Goal: Communication & Community: Connect with others

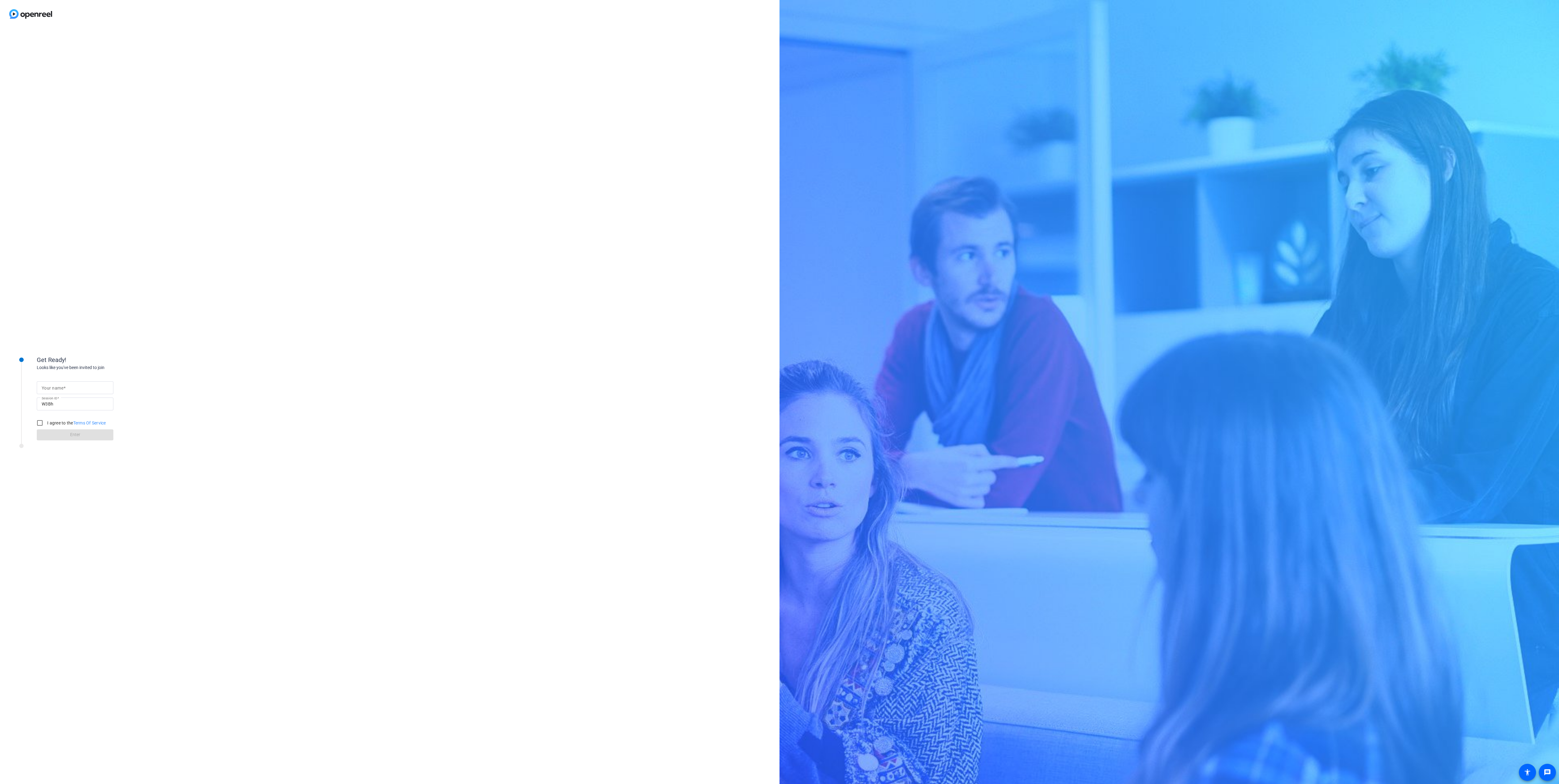
click at [94, 390] on input "Your name" at bounding box center [75, 388] width 67 height 7
type input "abb6"
click at [39, 420] on input "I agree to the Terms Of Service" at bounding box center [40, 423] width 12 height 12
checkbox input "true"
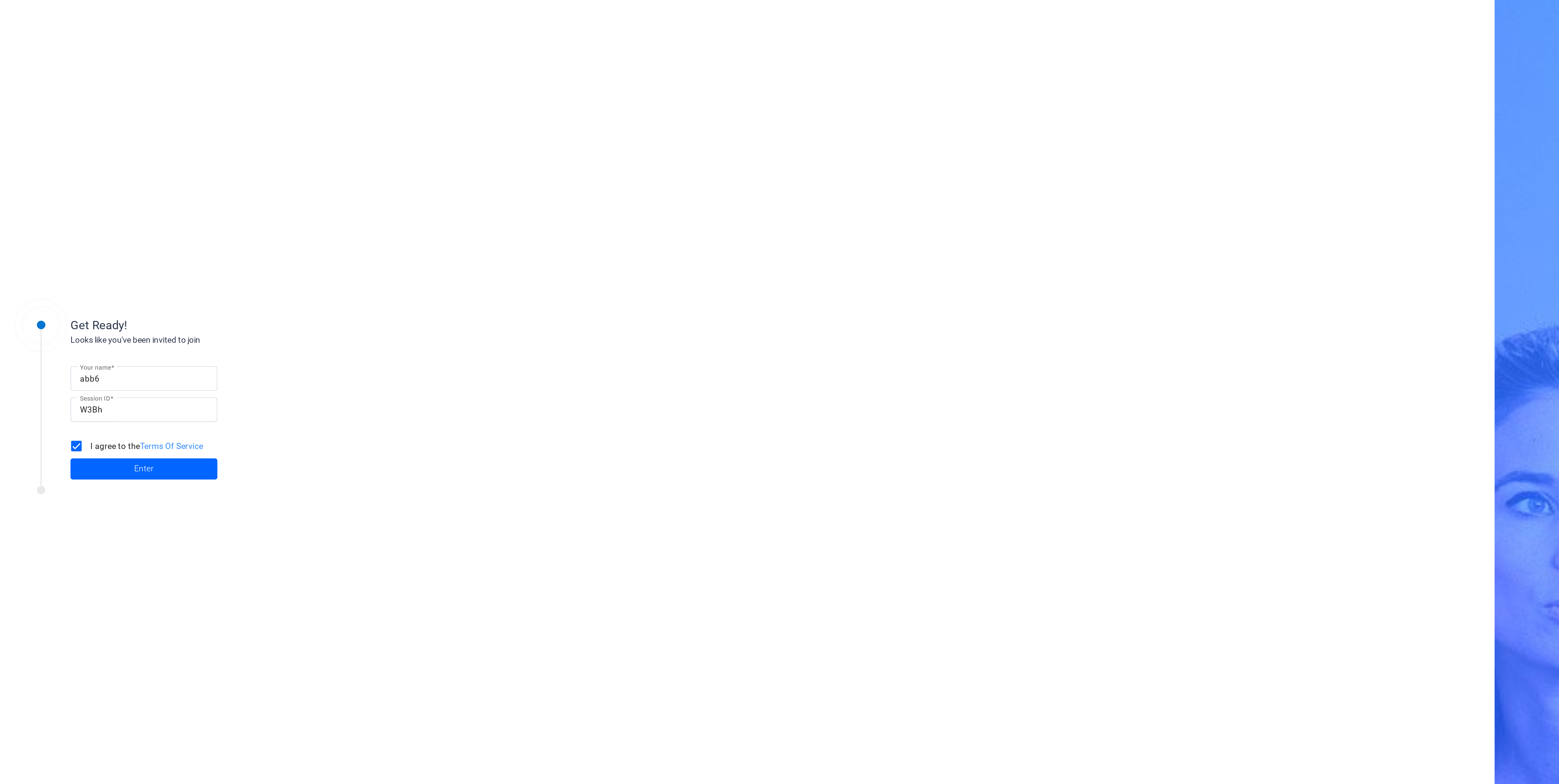
click at [71, 389] on input "abb6" at bounding box center [75, 388] width 67 height 7
type input "abby"
drag, startPoint x: 61, startPoint y: 434, endPoint x: 64, endPoint y: 431, distance: 4.2
click at [61, 433] on span at bounding box center [75, 435] width 77 height 15
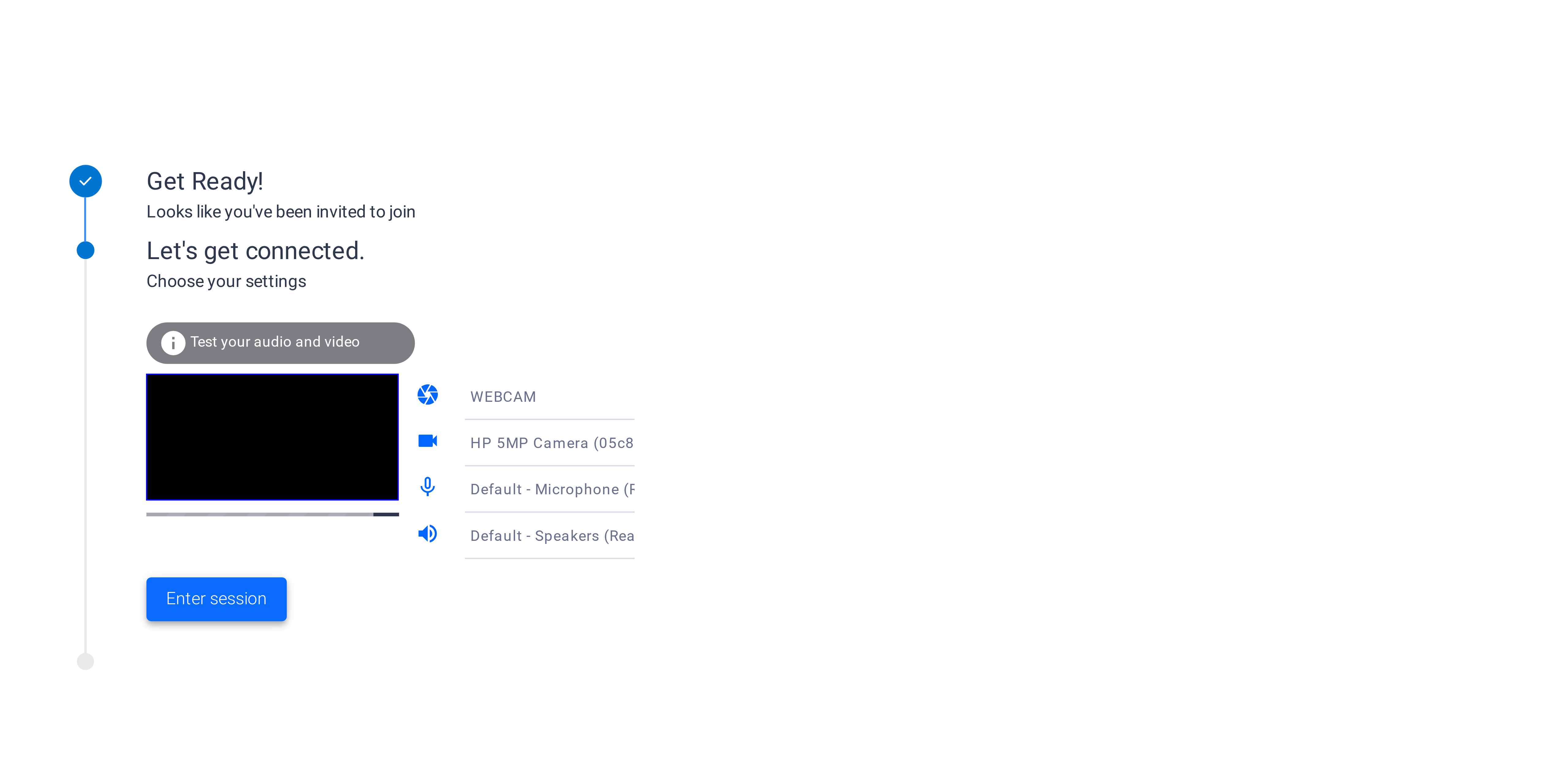
click at [54, 463] on span "Enter session" at bounding box center [54, 465] width 25 height 7
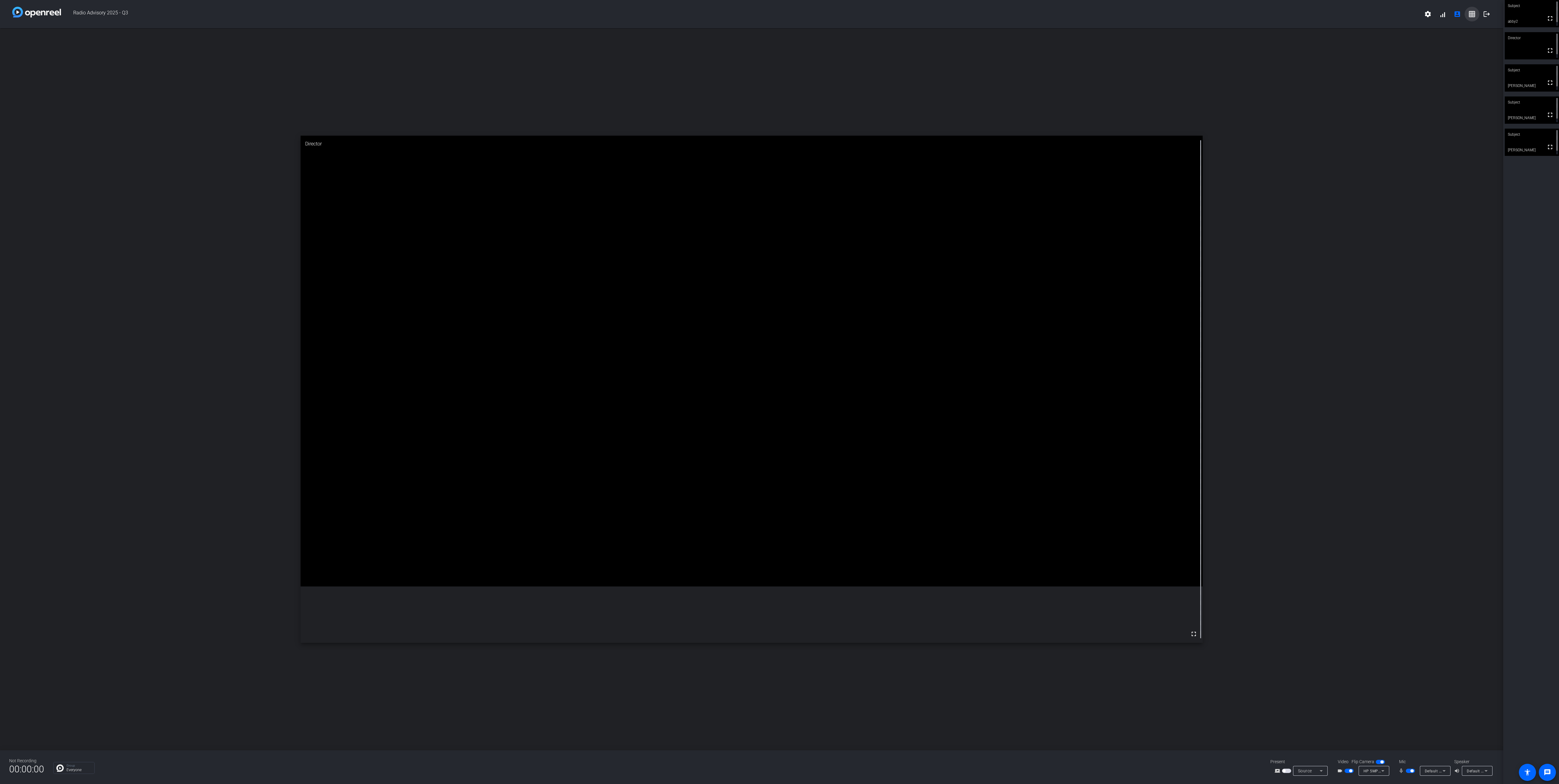
click at [1471, 14] on mat-icon "grid_on" at bounding box center [1472, 14] width 7 height 7
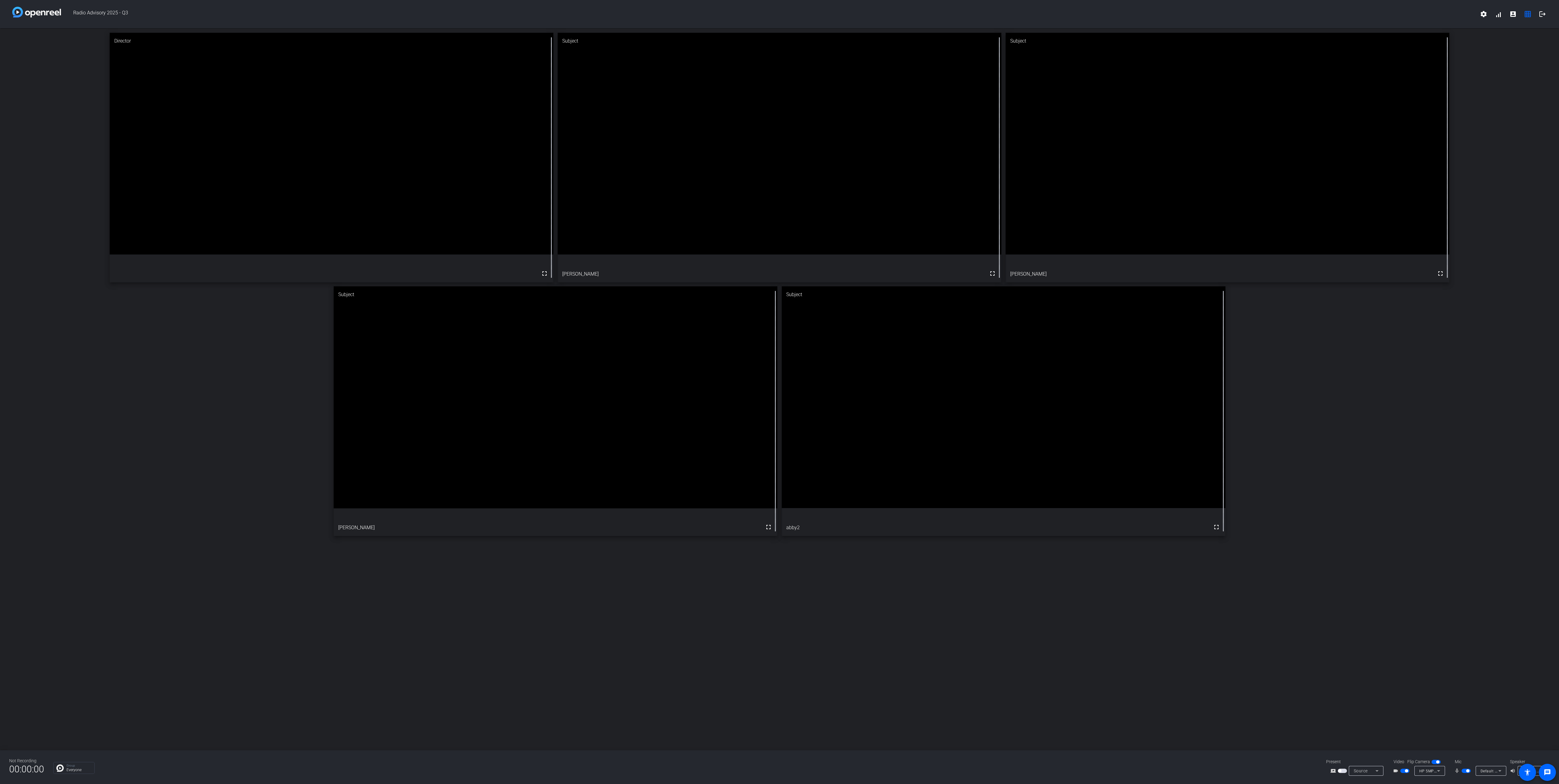
click at [1466, 769] on span "button" at bounding box center [1466, 771] width 9 height 4
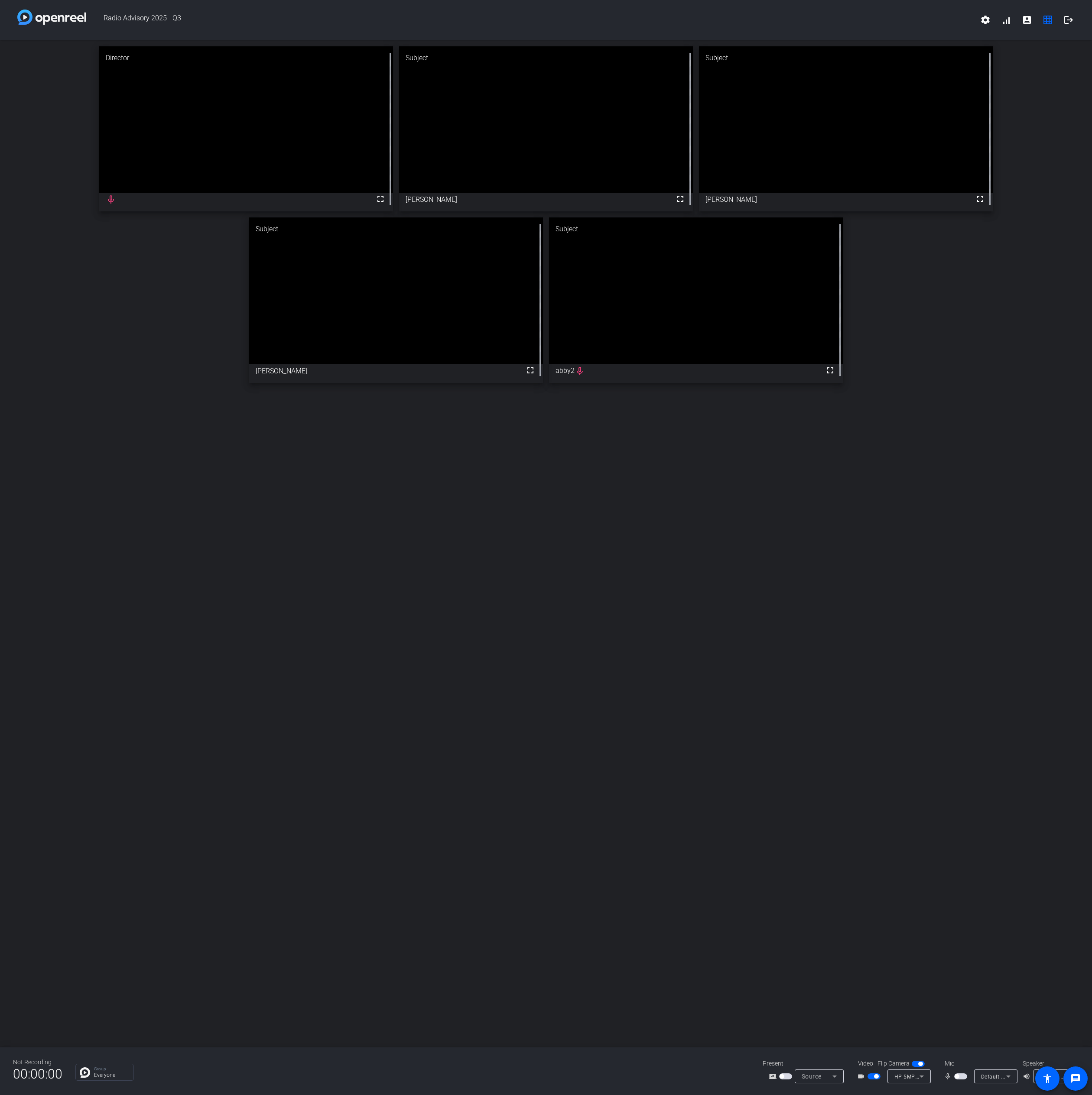
click at [960, 1077] on span "button" at bounding box center [960, 1076] width 13 height 6
click at [964, 1081] on div "mic_none Default - Microphone (Realtek(R) Audio)" at bounding box center [979, 1076] width 86 height 14
click at [960, 1076] on span "button" at bounding box center [962, 1076] width 4 height 4
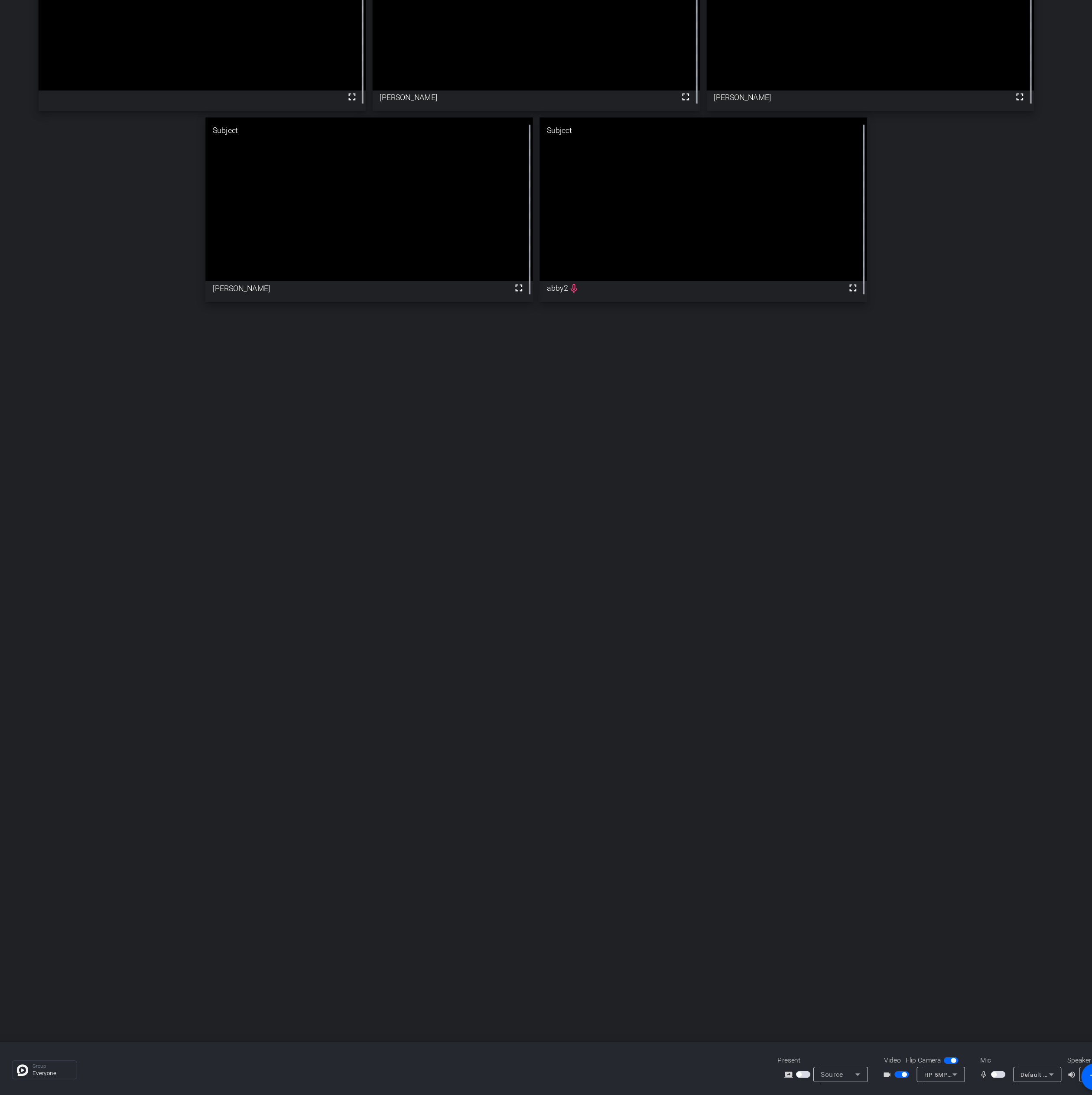
click at [959, 1074] on span "button" at bounding box center [960, 1076] width 13 height 6
click at [961, 1077] on span "button" at bounding box center [962, 1076] width 4 height 4
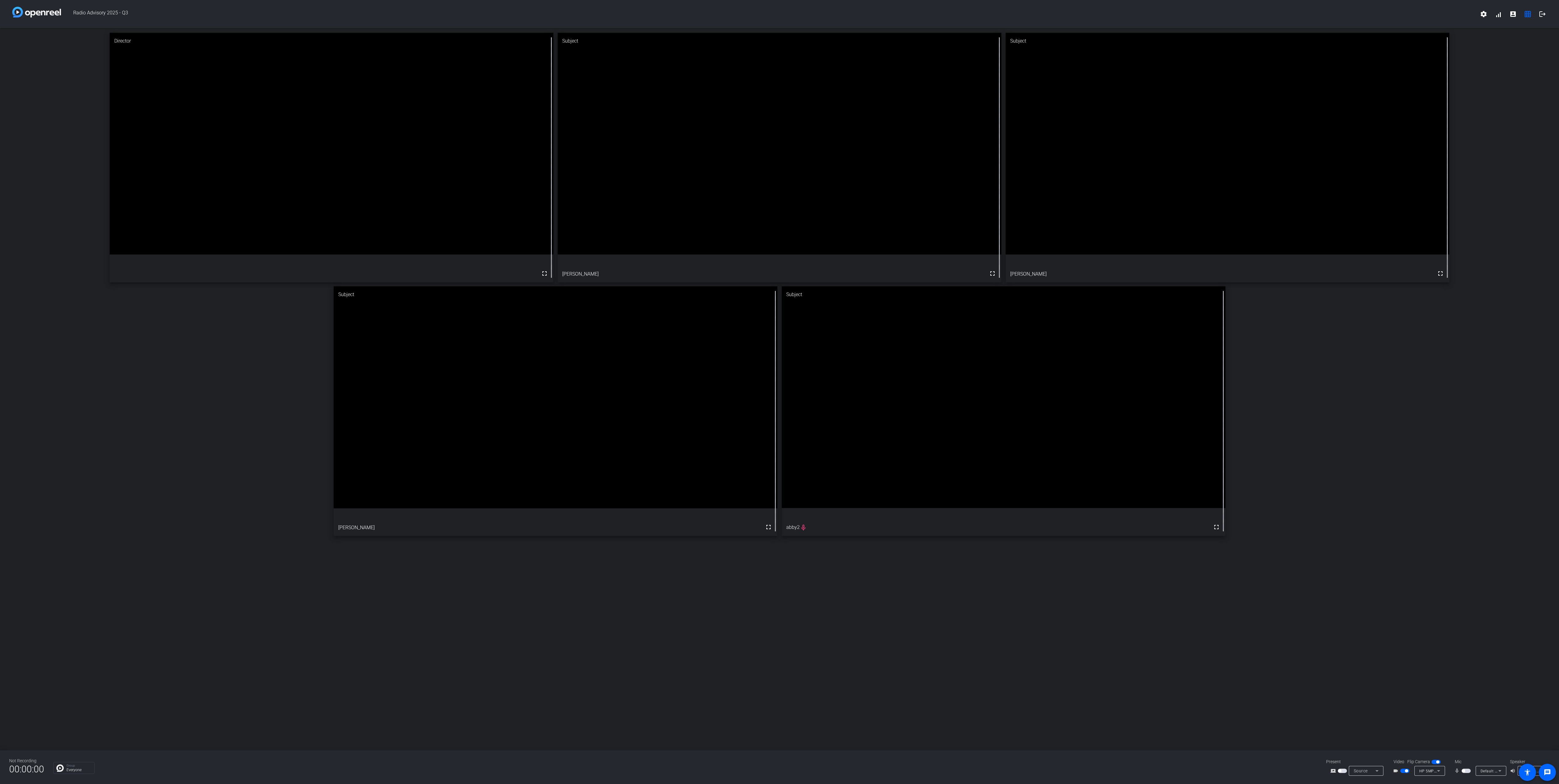
click at [1465, 770] on span "button" at bounding box center [1466, 771] width 9 height 4
click at [1470, 773] on span "button" at bounding box center [1466, 771] width 9 height 4
click at [1400, 771] on span "button" at bounding box center [1405, 771] width 9 height 4
click at [1031, 693] on div "Director fullscreen mic_none Subject fullscreen [PERSON_NAME] Subject fullscree…" at bounding box center [780, 390] width 1559 height 722
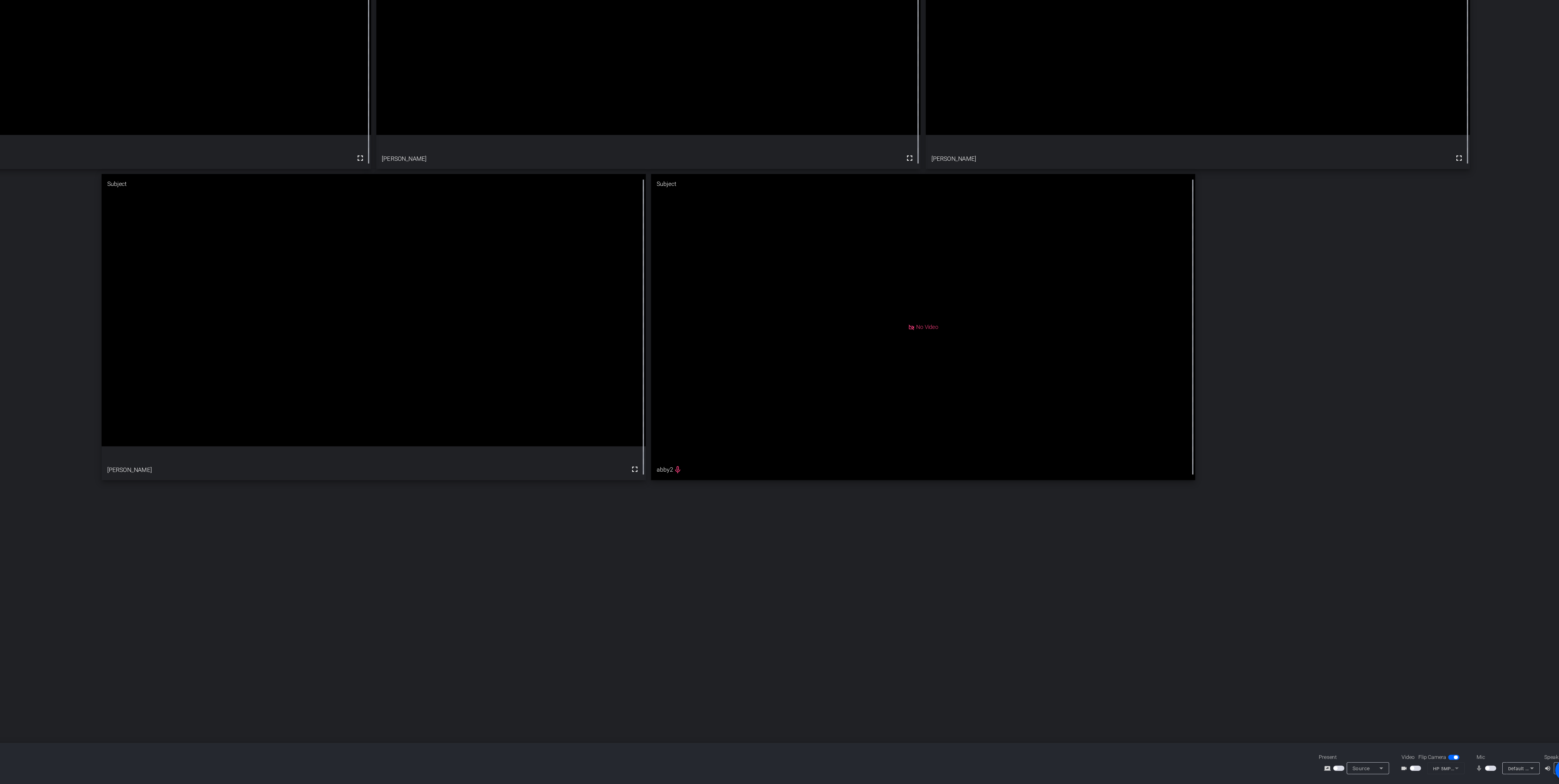
click at [1403, 768] on mat-slide-toggle at bounding box center [1405, 771] width 10 height 7
click at [1405, 770] on span "button" at bounding box center [1405, 771] width 9 height 4
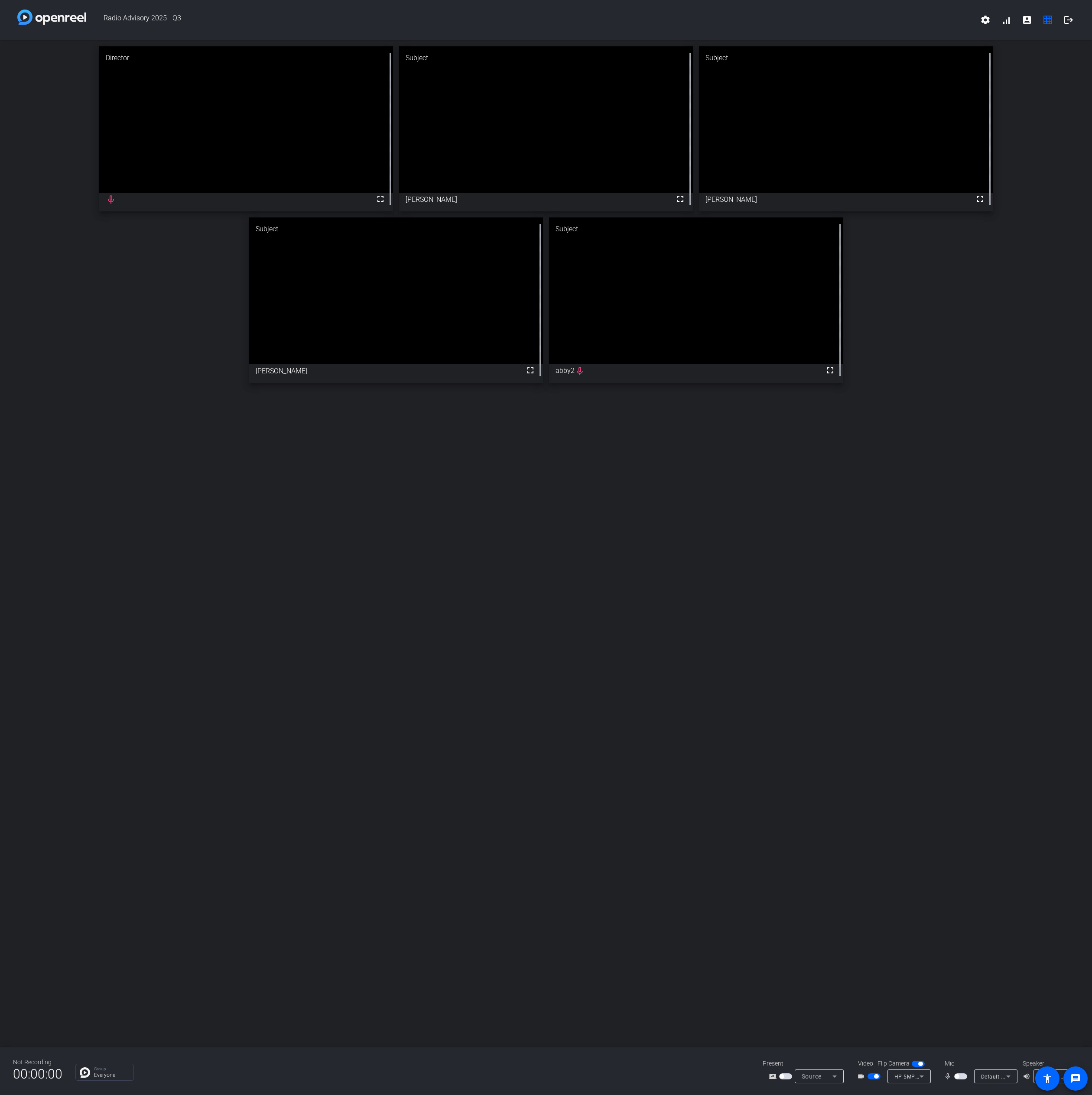
drag, startPoint x: 960, startPoint y: 1074, endPoint x: 952, endPoint y: 1059, distance: 17.0
click at [960, 1074] on span "button" at bounding box center [960, 1076] width 13 height 6
click at [960, 1078] on span "button" at bounding box center [962, 1076] width 4 height 4
click at [961, 1074] on span "button" at bounding box center [960, 1076] width 13 height 6
click at [958, 1074] on span "button" at bounding box center [960, 1076] width 13 height 6
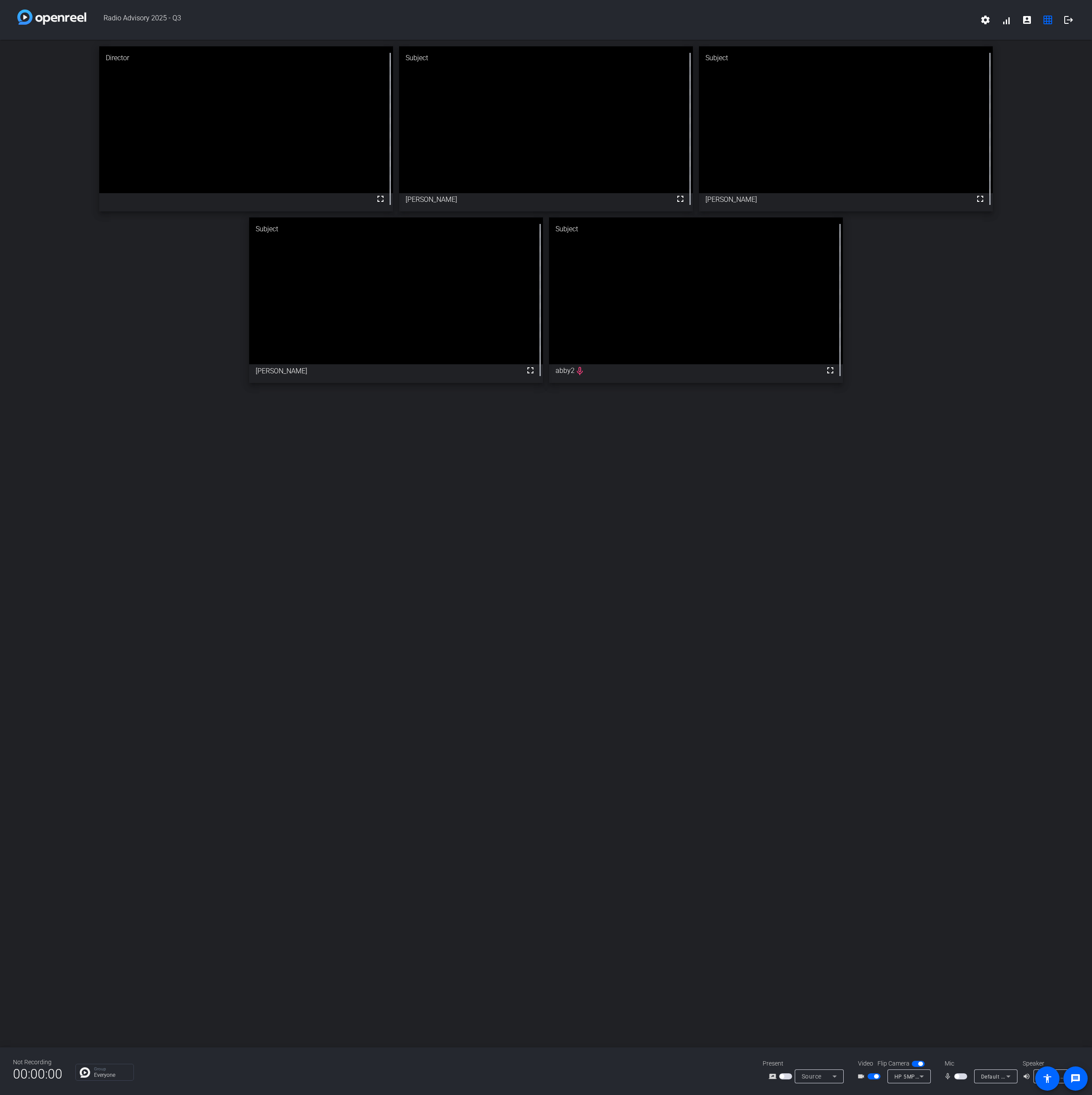
click at [957, 1076] on span "button" at bounding box center [956, 1076] width 4 height 4
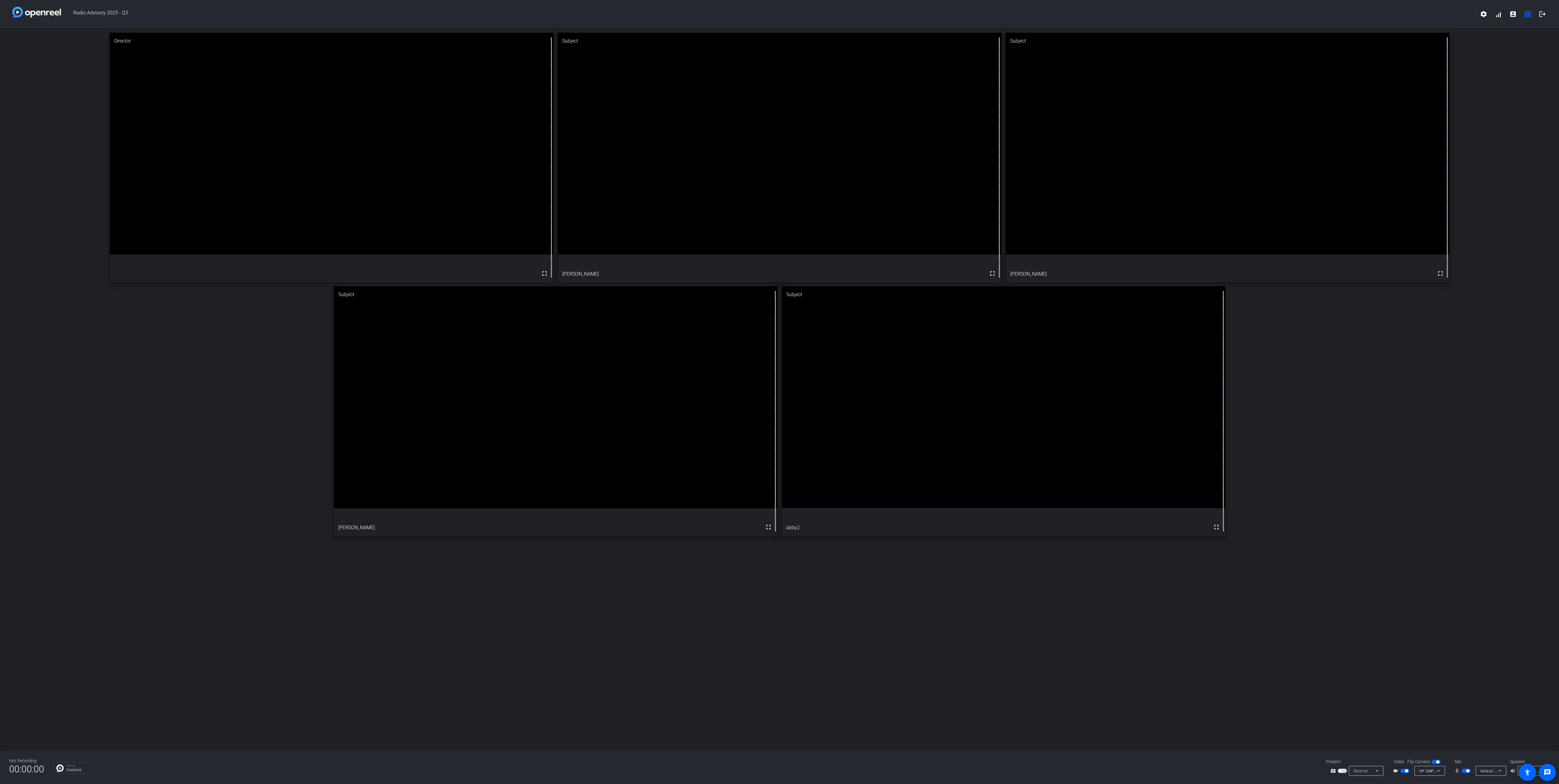
click at [553, 602] on div "Director fullscreen Subject fullscreen [PERSON_NAME] Subject fullscreen [PERSON…" at bounding box center [780, 390] width 1559 height 722
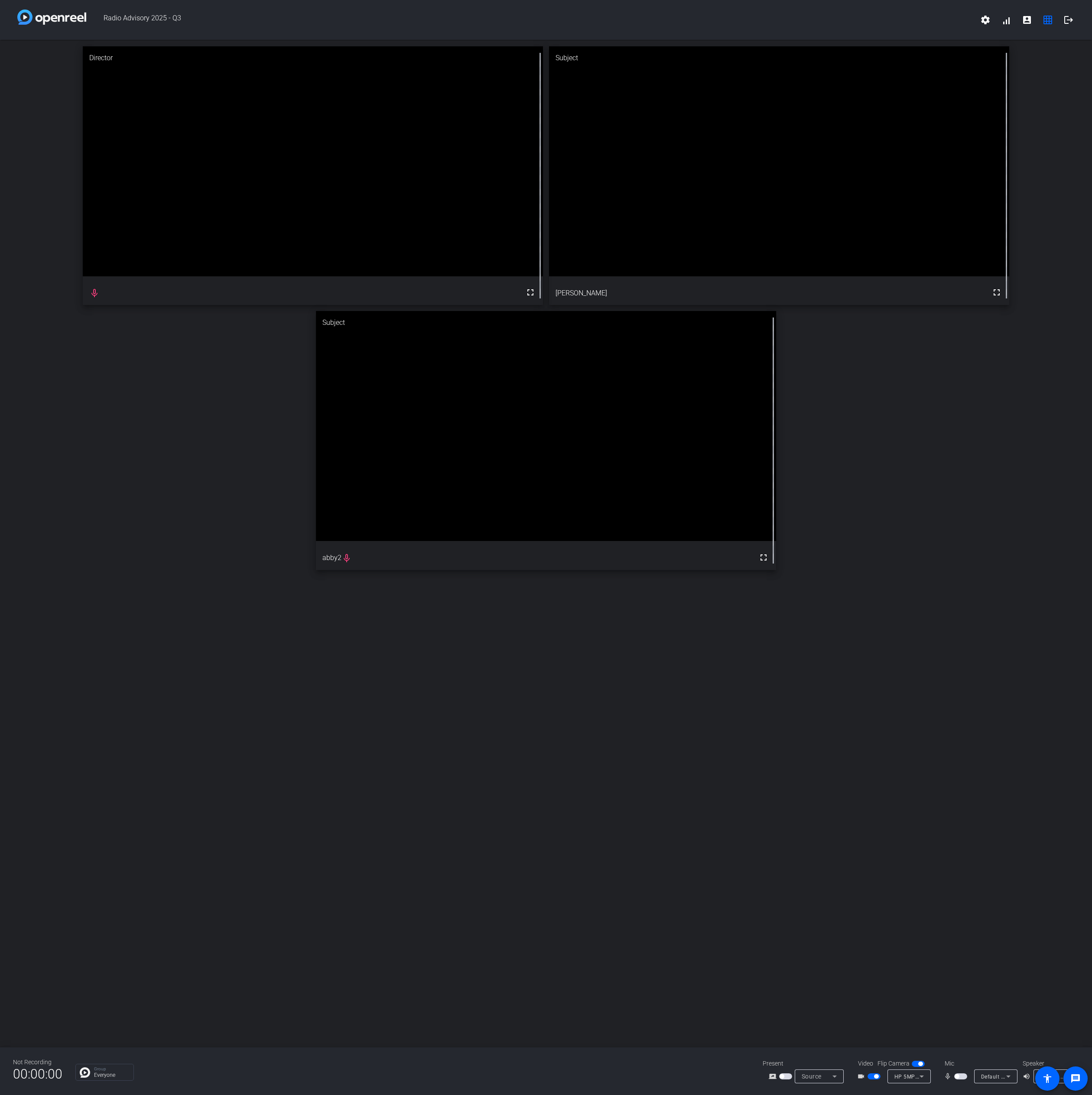
click at [960, 1074] on span "button" at bounding box center [960, 1076] width 13 height 6
click at [957, 1074] on span "button" at bounding box center [956, 1076] width 4 height 4
click at [960, 1077] on span "button" at bounding box center [962, 1076] width 4 height 4
click at [962, 1074] on span "button" at bounding box center [960, 1076] width 13 height 6
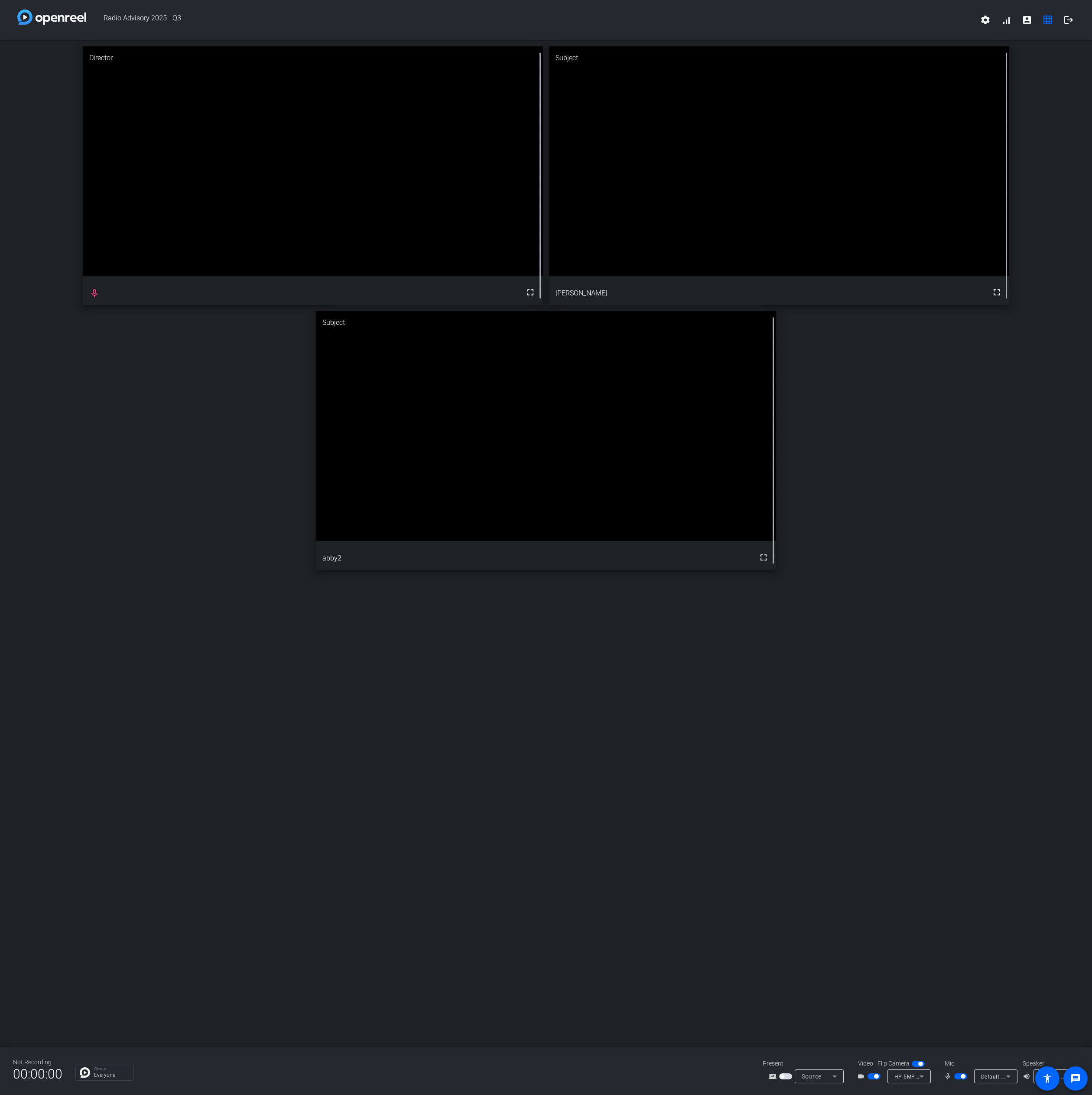
click at [958, 1077] on span "button" at bounding box center [960, 1076] width 13 height 6
click at [961, 1077] on span "button" at bounding box center [960, 1076] width 13 height 6
click at [964, 1077] on span "button" at bounding box center [962, 1076] width 4 height 4
click at [961, 1078] on span "button" at bounding box center [960, 1076] width 13 height 6
click at [958, 1069] on div "mic_none Default - Microphone (Realtek(R) Audio)" at bounding box center [979, 1076] width 86 height 14
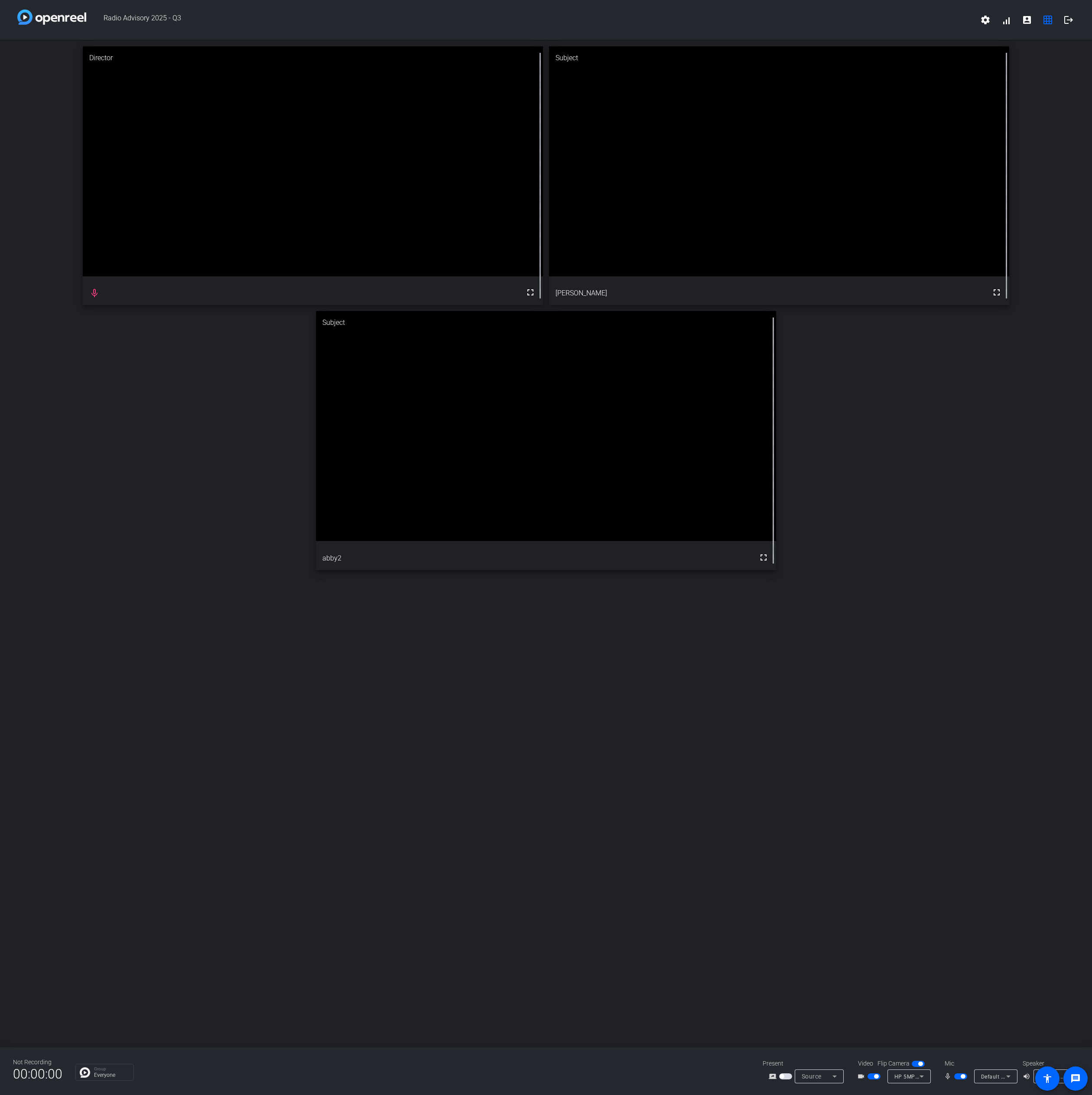
click at [958, 1074] on span "button" at bounding box center [960, 1076] width 13 height 6
click at [958, 1074] on span "button" at bounding box center [960, 1076] width 13 height 6
click at [958, 1080] on mat-slide-toggle at bounding box center [961, 1076] width 15 height 9
click at [957, 1076] on span "button" at bounding box center [956, 1076] width 4 height 4
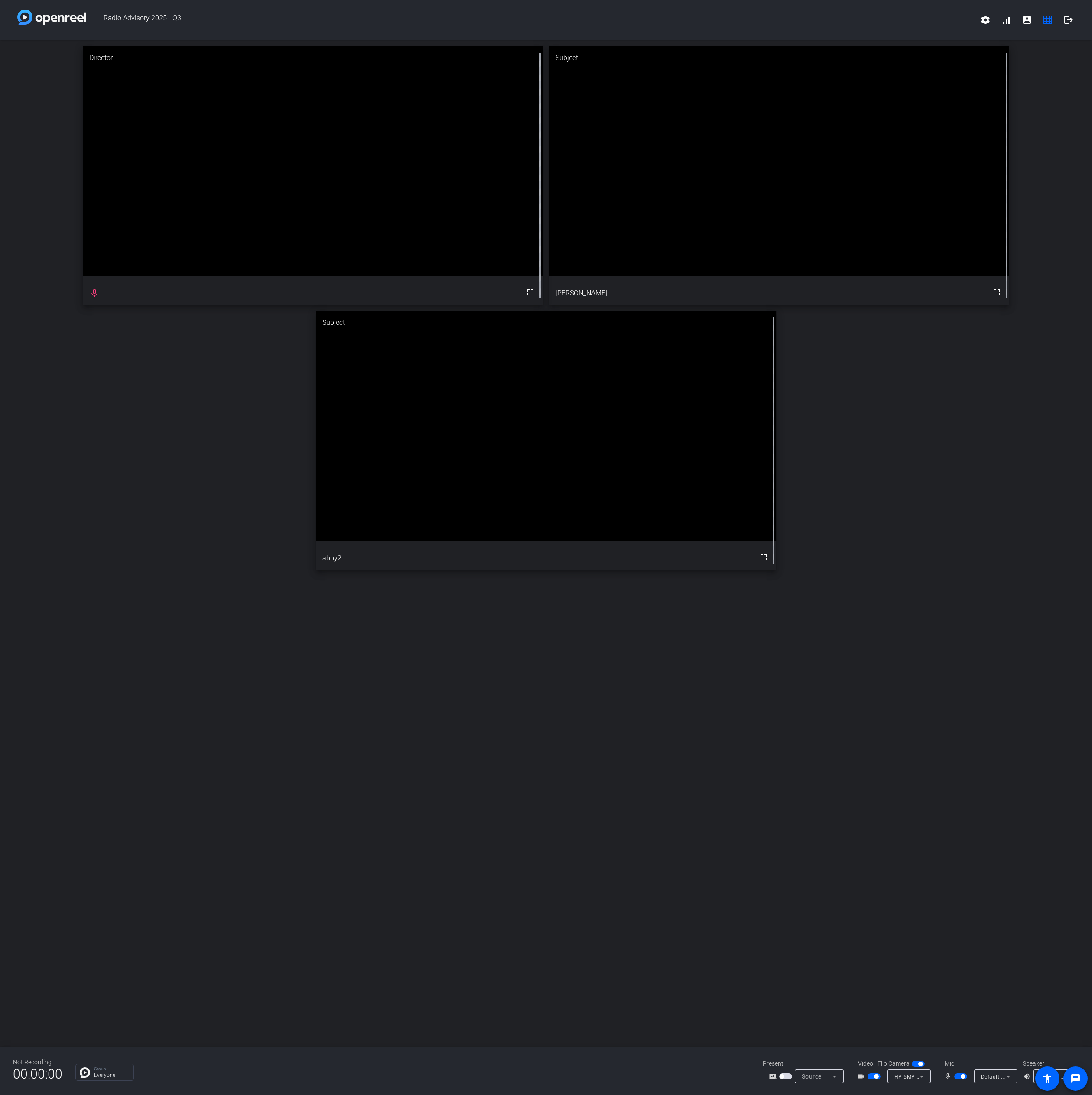
click at [964, 1078] on span "button" at bounding box center [960, 1076] width 13 height 6
click at [957, 1074] on span "button" at bounding box center [960, 1076] width 13 height 6
click at [960, 1074] on span "button" at bounding box center [962, 1076] width 4 height 4
click at [961, 1077] on span "button" at bounding box center [960, 1076] width 13 height 6
click at [954, 1074] on span "button" at bounding box center [960, 1076] width 13 height 6
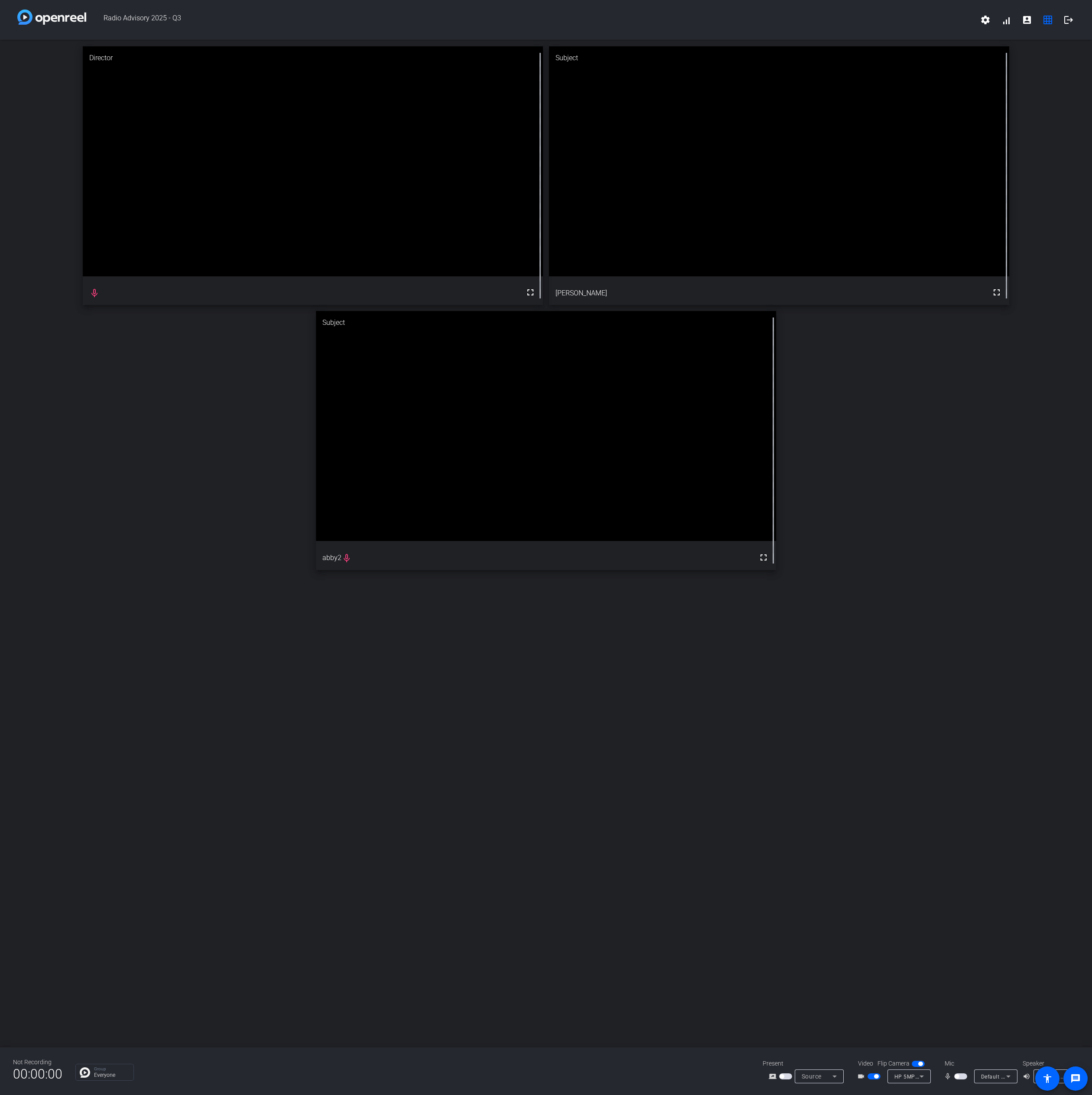
click at [951, 1073] on mat-icon "mic_none" at bounding box center [949, 1076] width 10 height 10
click at [958, 1078] on span "button" at bounding box center [960, 1076] width 13 height 6
